Goal: Find specific page/section: Find specific page/section

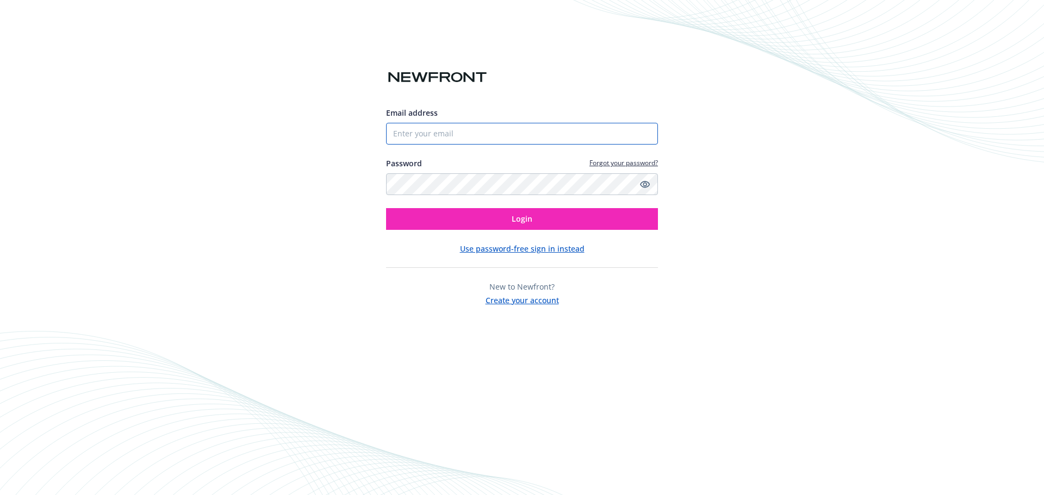
click at [456, 136] on input "Email address" at bounding box center [522, 134] width 272 height 22
type input "[EMAIL_ADDRESS][PERSON_NAME][DOMAIN_NAME]"
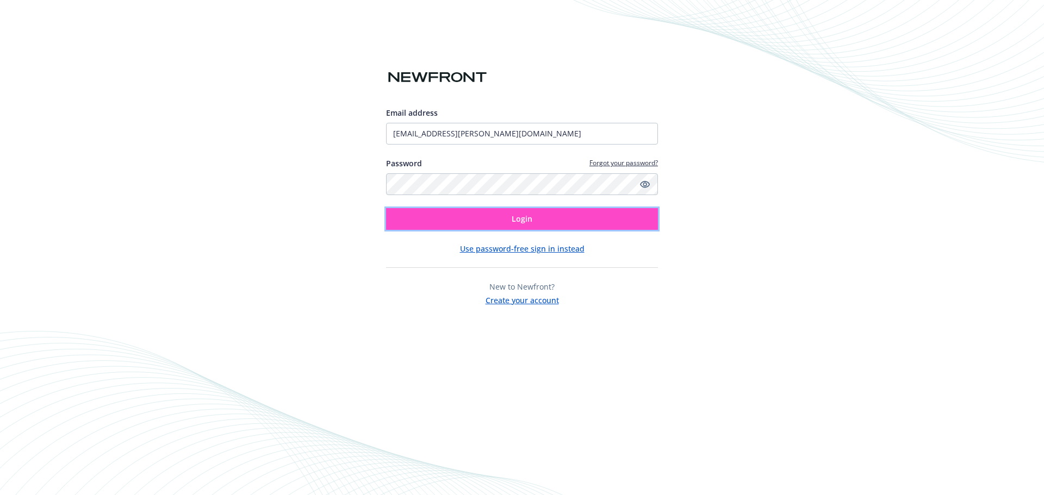
click at [506, 215] on button "Login" at bounding box center [522, 219] width 272 height 22
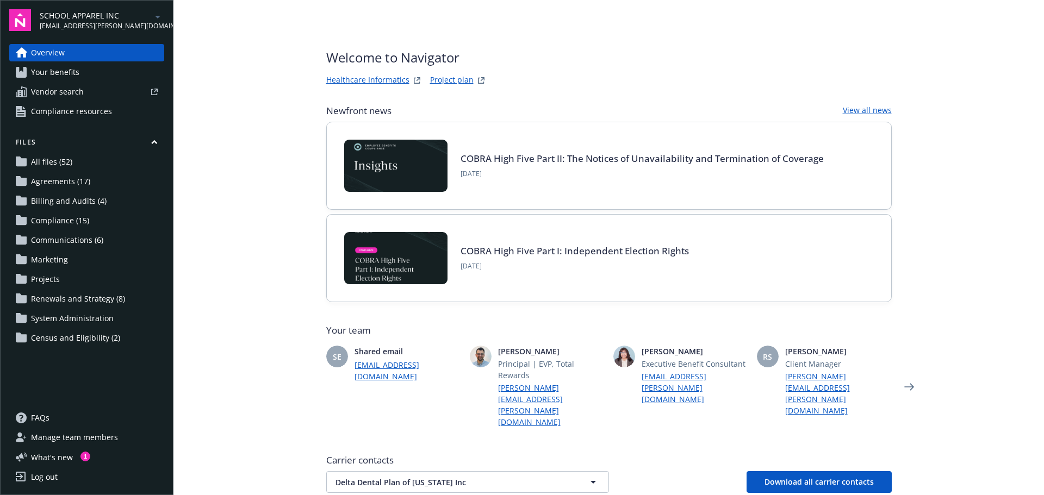
click at [64, 183] on span "Agreements (17)" at bounding box center [60, 181] width 59 height 17
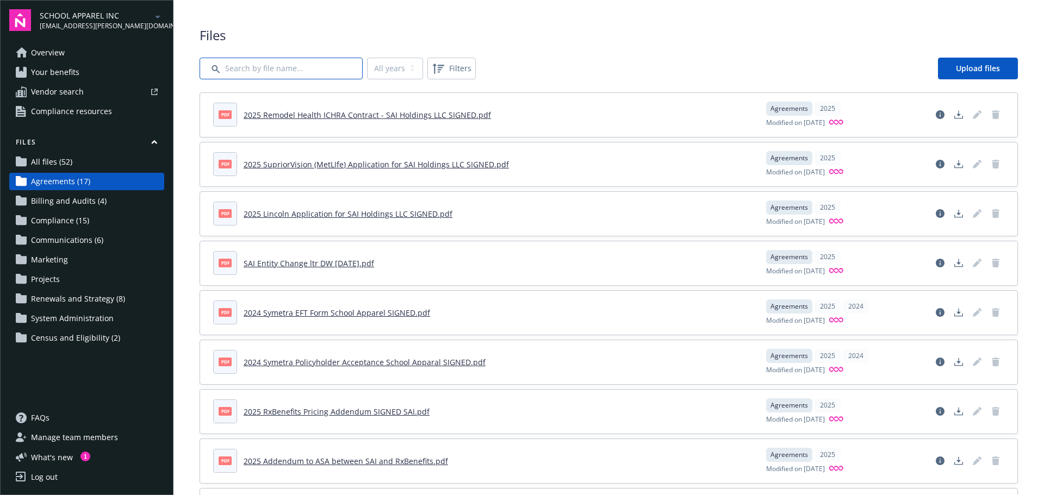
click at [298, 67] on input "Search by file name..." at bounding box center [280, 69] width 163 height 22
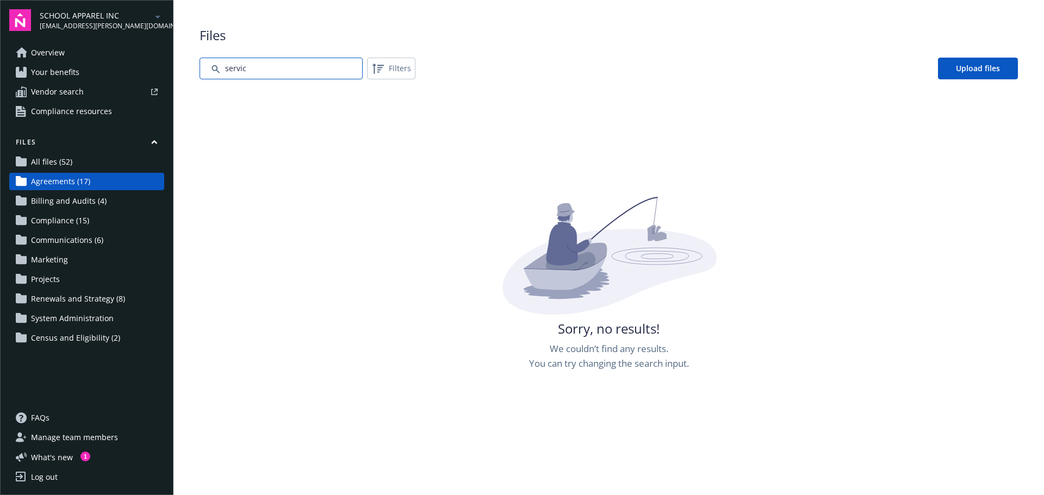
type input "servic"
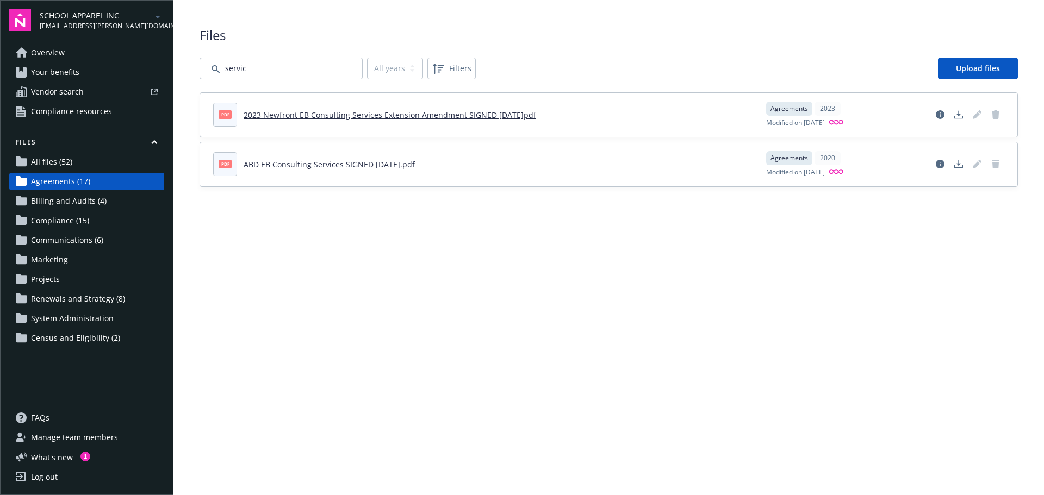
click at [297, 116] on link "2023 Newfront EB Consulting Services Extension Amendment SIGNED 2023.07.31.pdf" at bounding box center [390, 115] width 292 height 10
